Goal: Transaction & Acquisition: Book appointment/travel/reservation

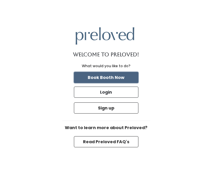
click at [127, 77] on button "Book Booth Now" at bounding box center [106, 77] width 65 height 11
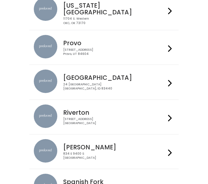
scroll to position [218, 0]
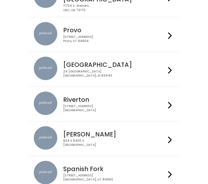
click at [127, 77] on div "Rexburg 24 South 1st West Rexburg, ID 83440" at bounding box center [104, 69] width 140 height 25
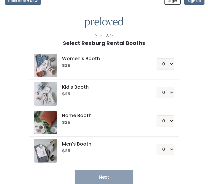
scroll to position [8, 0]
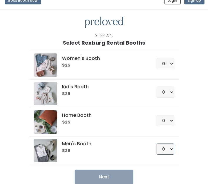
click at [172, 151] on select "0 1 2 3 4" at bounding box center [165, 148] width 18 height 11
select select "1"
click at [156, 143] on select "0 1 2 3 4" at bounding box center [165, 148] width 18 height 11
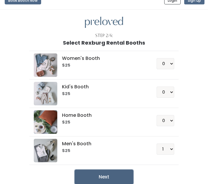
click at [120, 174] on button "Next" at bounding box center [103, 177] width 59 height 15
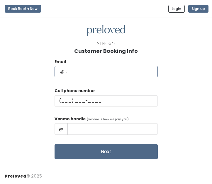
click at [101, 73] on input "text" at bounding box center [106, 71] width 103 height 11
type input "[EMAIL_ADDRESS][DOMAIN_NAME]"
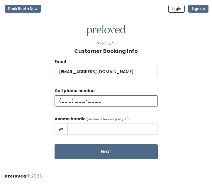
click at [82, 98] on input "text" at bounding box center [106, 100] width 103 height 11
type input "[PHONE_NUMBER]"
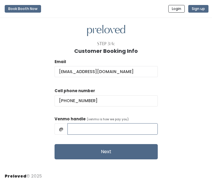
click at [87, 132] on input "text" at bounding box center [112, 128] width 90 height 11
type input "[PERSON_NAME]-1"
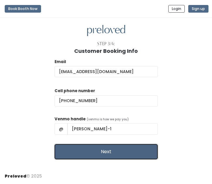
click at [106, 152] on button "Next" at bounding box center [106, 151] width 103 height 15
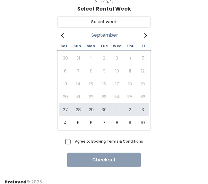
scroll to position [43, 0]
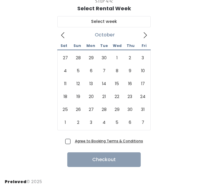
click at [146, 33] on icon at bounding box center [145, 35] width 6 height 6
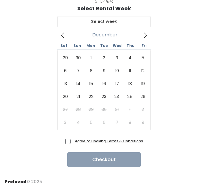
click at [146, 33] on icon at bounding box center [145, 35] width 6 height 6
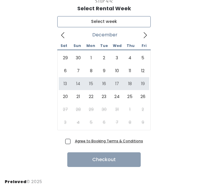
type input "December 13 to December 19"
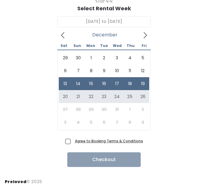
click at [72, 140] on span "Agree to Booking Terms & Conditions" at bounding box center [107, 141] width 70 height 6
click at [72, 140] on input "Agree to Booking Terms & Conditions" at bounding box center [74, 140] width 4 height 4
checkbox input "true"
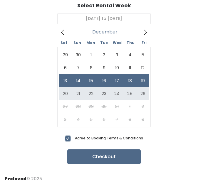
scroll to position [46, 0]
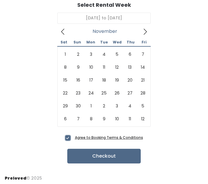
click at [65, 32] on icon at bounding box center [63, 31] width 6 height 6
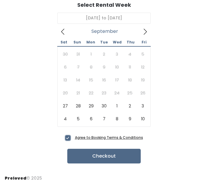
click at [65, 32] on icon at bounding box center [63, 31] width 6 height 6
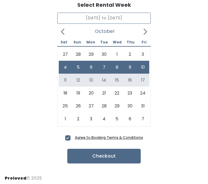
type input "October 11 to October 17"
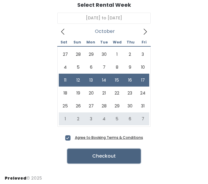
click at [116, 156] on button "Checkout" at bounding box center [103, 156] width 73 height 15
